Goal: Task Accomplishment & Management: Manage account settings

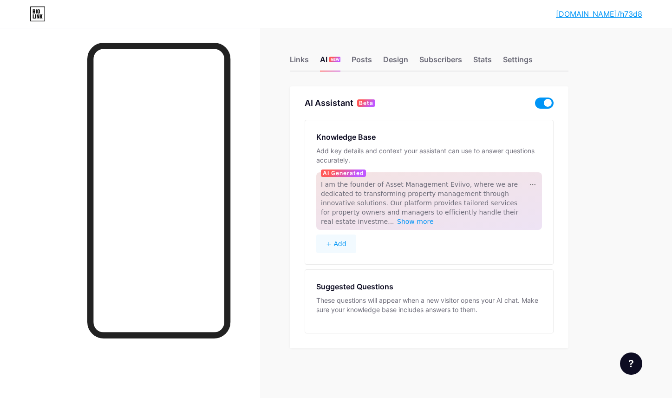
click at [624, 14] on link "[DOMAIN_NAME]/h73d8" at bounding box center [599, 13] width 86 height 11
click at [541, 97] on span at bounding box center [544, 102] width 19 height 11
click at [535, 105] on input "checkbox" at bounding box center [535, 105] width 0 height 0
click at [601, 71] on div "Links AI NEW Posts Design Subscribers Stats Settings AI Assistant Beta Knowledg…" at bounding box center [303, 211] width 607 height 367
